Goal: Transaction & Acquisition: Purchase product/service

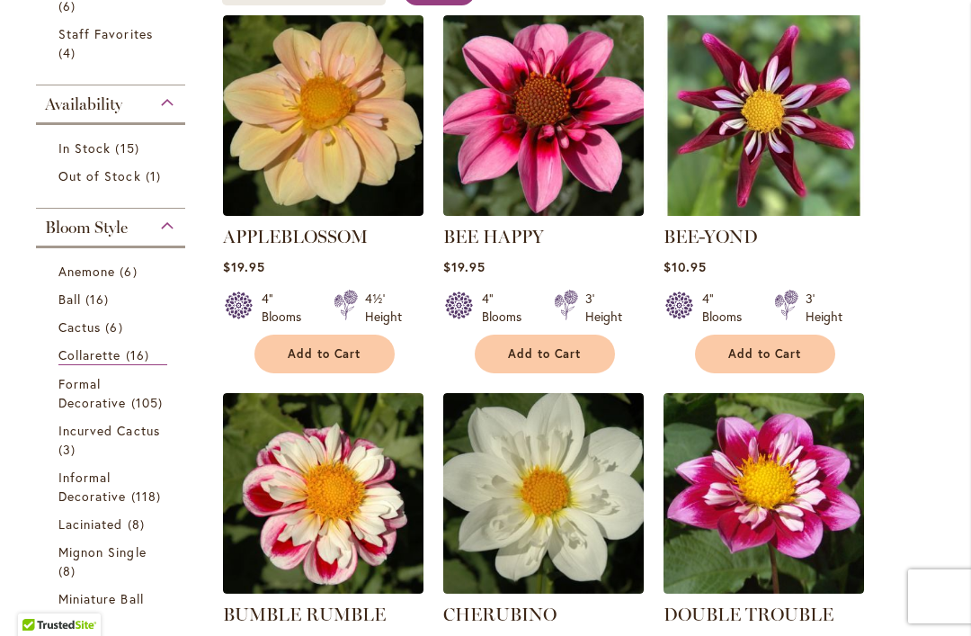
scroll to position [484, 0]
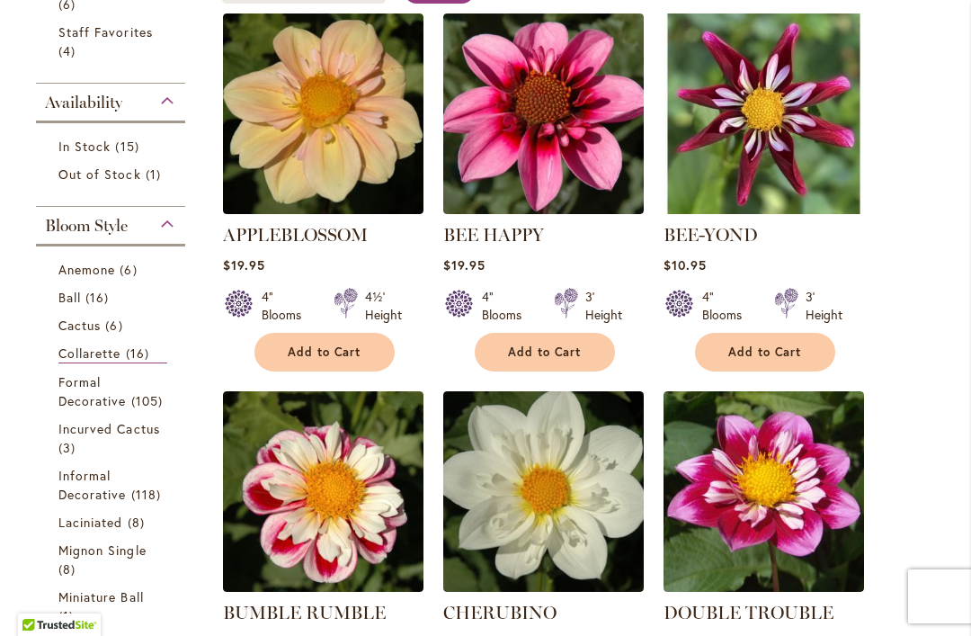
click at [85, 275] on span "Anemone" at bounding box center [86, 269] width 57 height 17
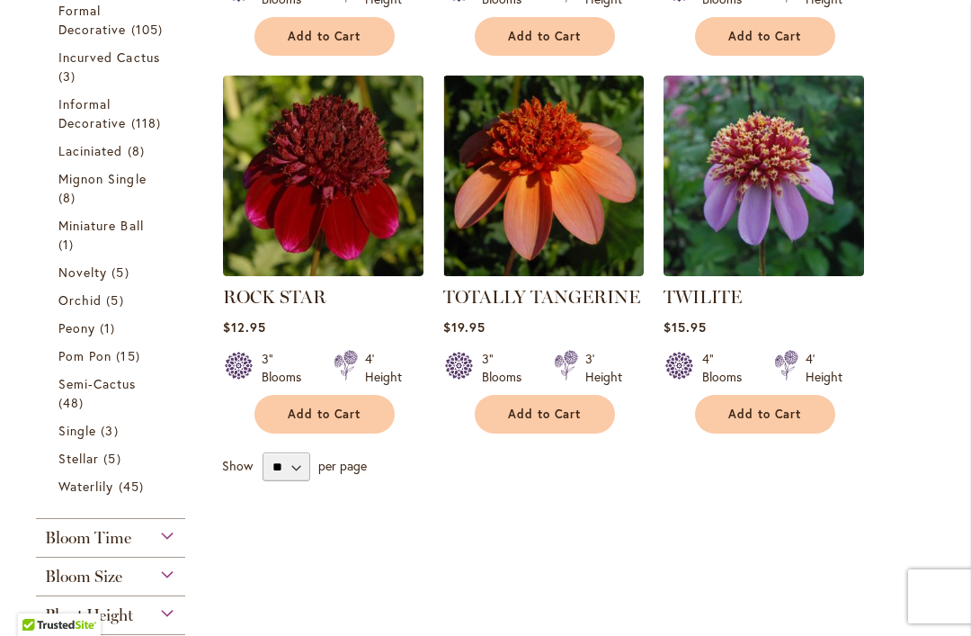
scroll to position [805, 0]
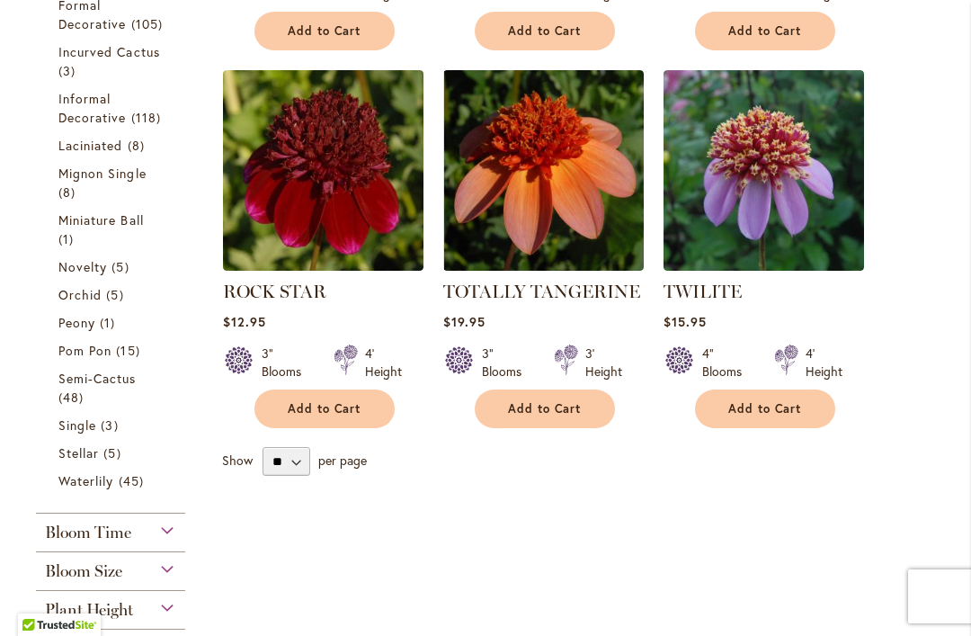
click at [79, 433] on span "Single" at bounding box center [77, 424] width 38 height 17
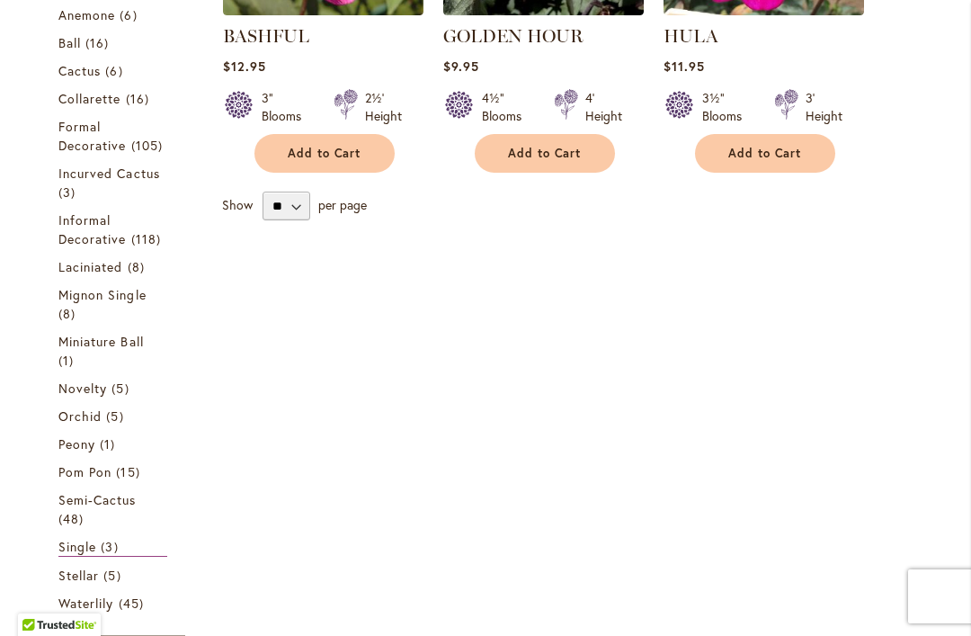
scroll to position [684, 0]
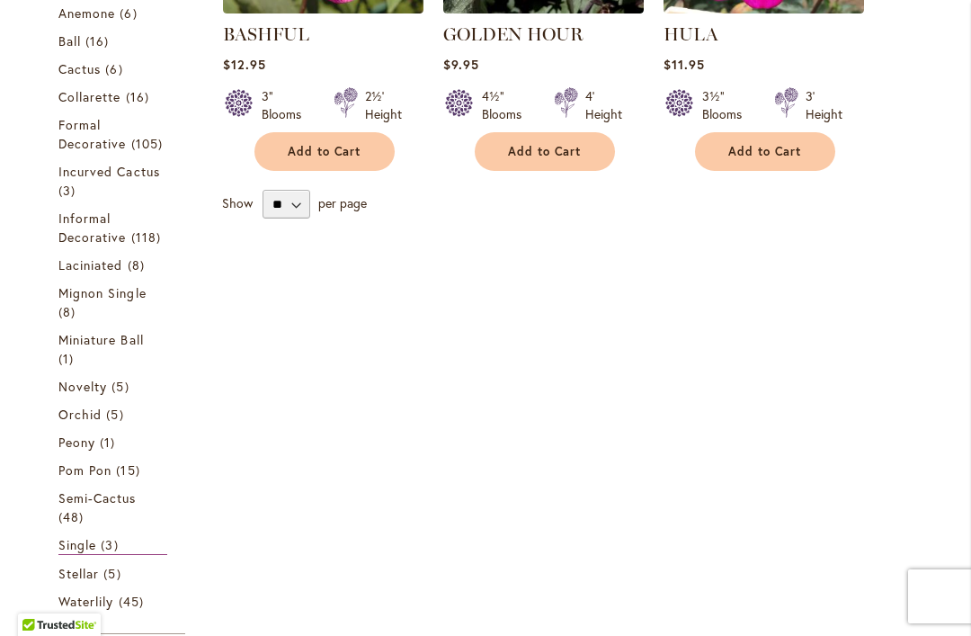
click at [82, 368] on link "Miniature Ball 1 item" at bounding box center [112, 349] width 109 height 38
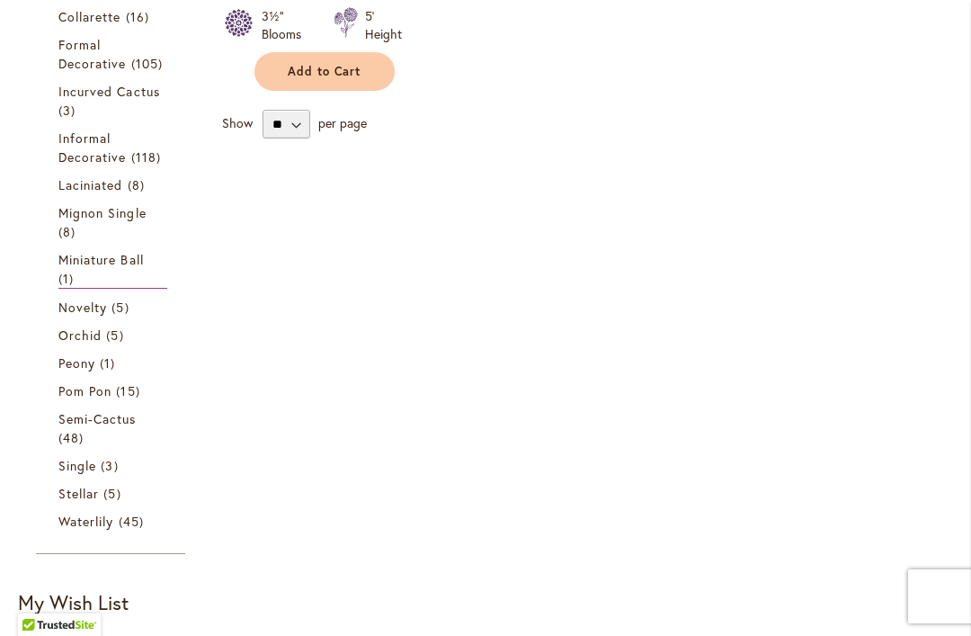
scroll to position [767, 0]
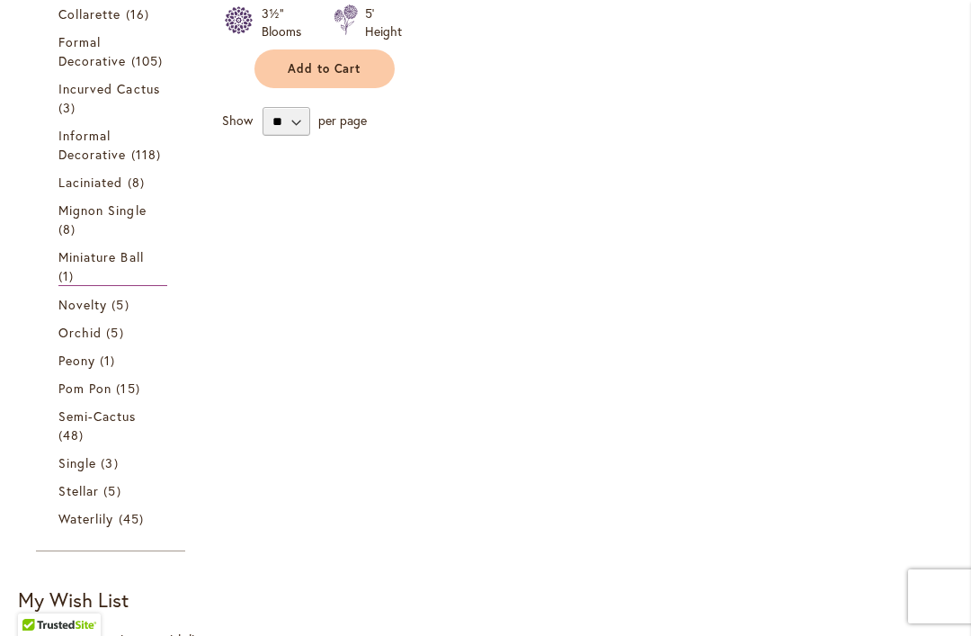
click at [84, 397] on span "Pom Pon" at bounding box center [84, 387] width 53 height 17
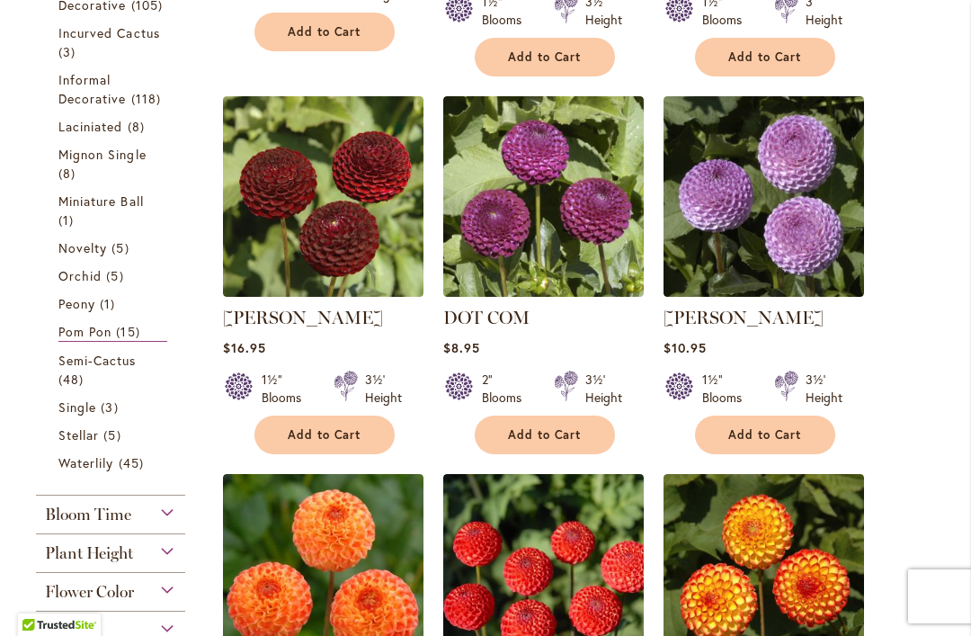
scroll to position [819, 0]
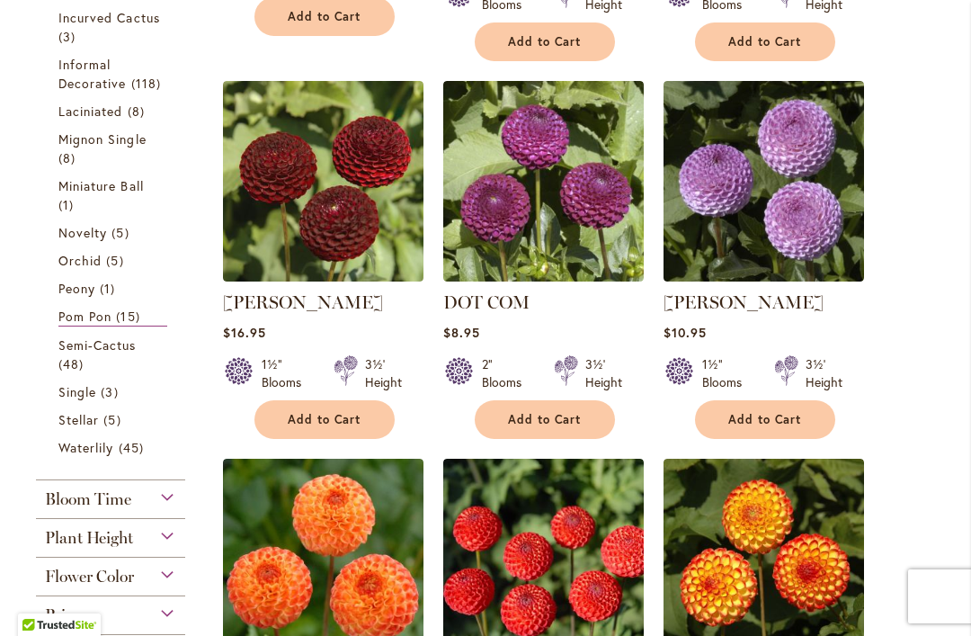
click at [88, 241] on span "Novelty" at bounding box center [82, 232] width 49 height 17
